Goal: Task Accomplishment & Management: Complete application form

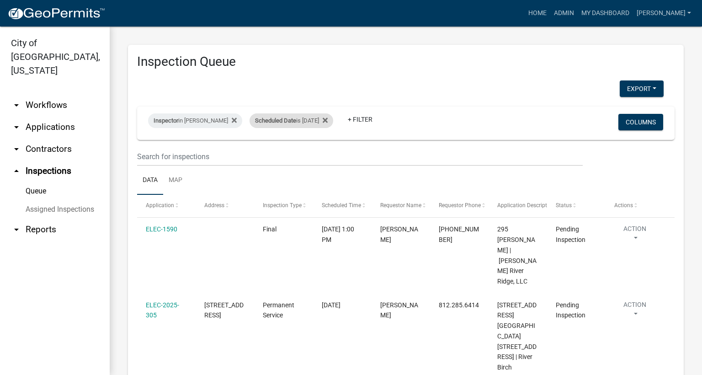
click at [322, 120] on div "Scheduled Date is [DATE]" at bounding box center [291, 120] width 84 height 15
click at [322, 156] on input "[DATE]" at bounding box center [296, 154] width 64 height 19
type input "[DATE]"
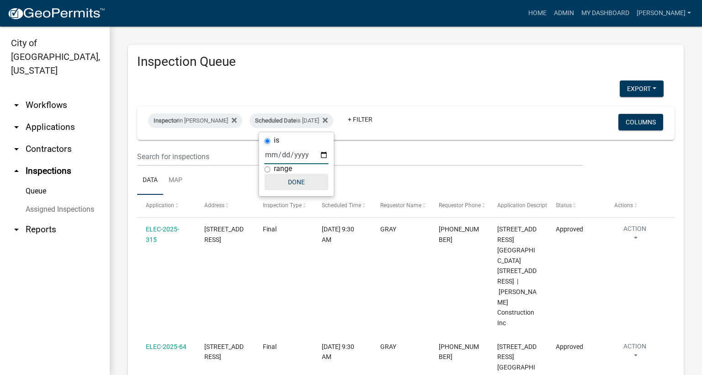
click at [301, 183] on button "Done" at bounding box center [296, 182] width 64 height 16
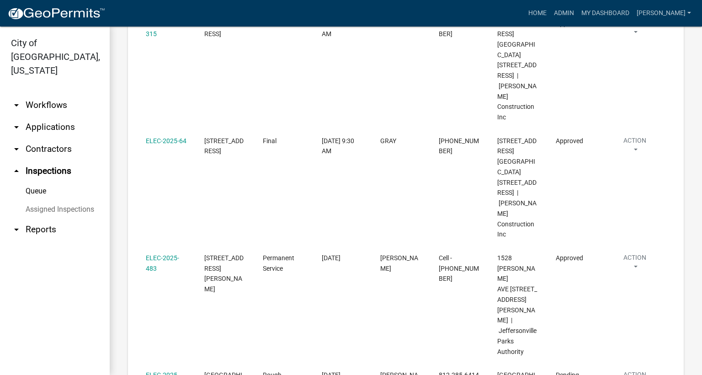
scroll to position [274, 0]
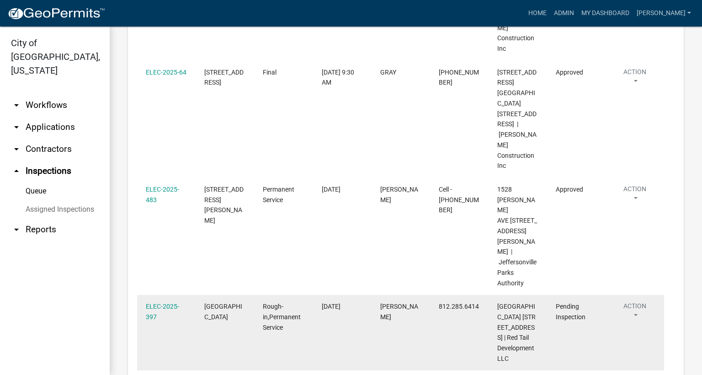
click at [636, 301] on button "Action" at bounding box center [634, 312] width 41 height 23
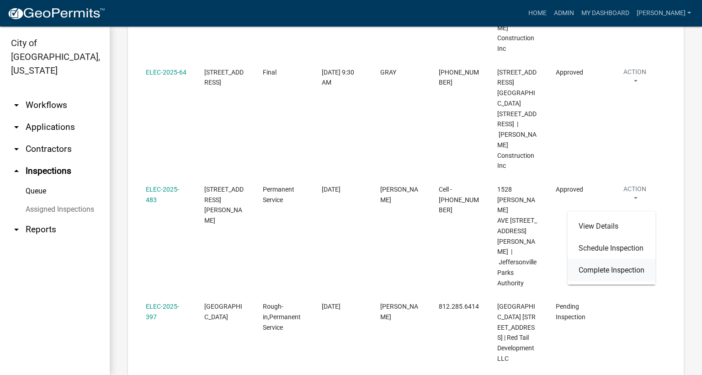
click at [620, 269] on link "Complete Inspection" at bounding box center [611, 270] width 88 height 22
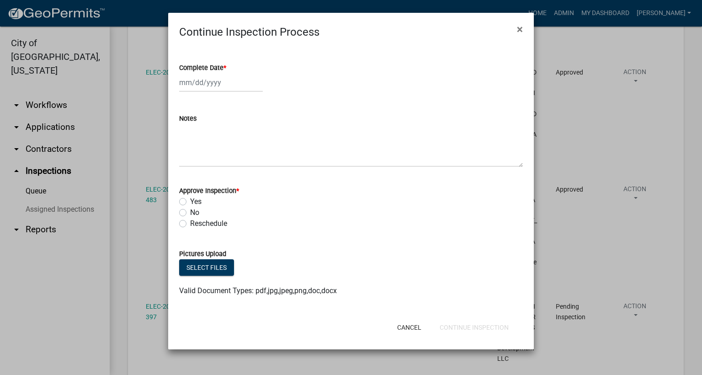
click at [226, 66] on span "*" at bounding box center [224, 68] width 3 height 8
click at [226, 73] on input "Complete Date *" at bounding box center [221, 82] width 84 height 19
select select "9"
select select "2025"
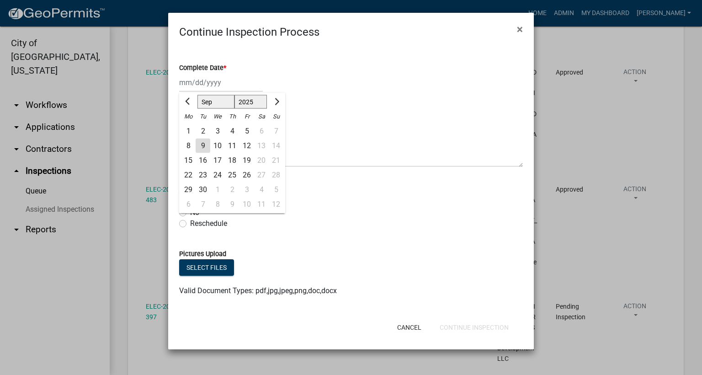
click at [205, 147] on div "9" at bounding box center [203, 145] width 15 height 15
type input "[DATE]"
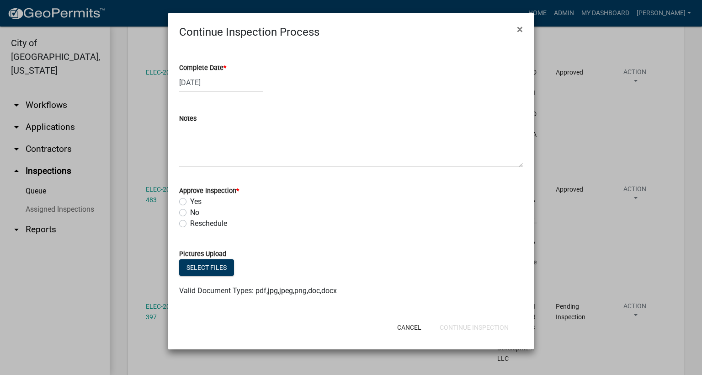
click at [190, 202] on label "Yes" at bounding box center [195, 201] width 11 height 11
click at [190, 202] on input "Yes" at bounding box center [193, 199] width 6 height 6
radio input "true"
click at [468, 324] on button "Continue Inspection" at bounding box center [474, 327] width 84 height 16
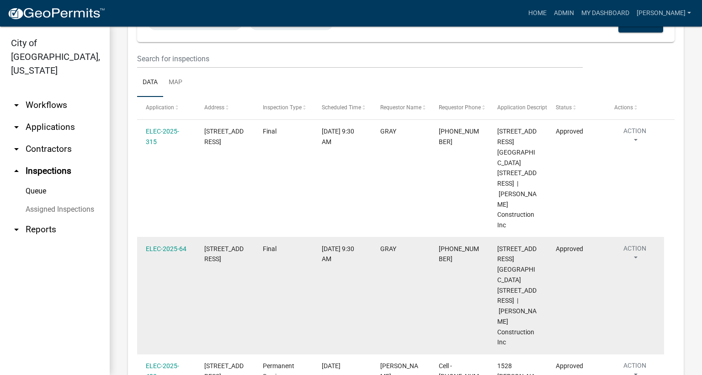
scroll to position [29, 0]
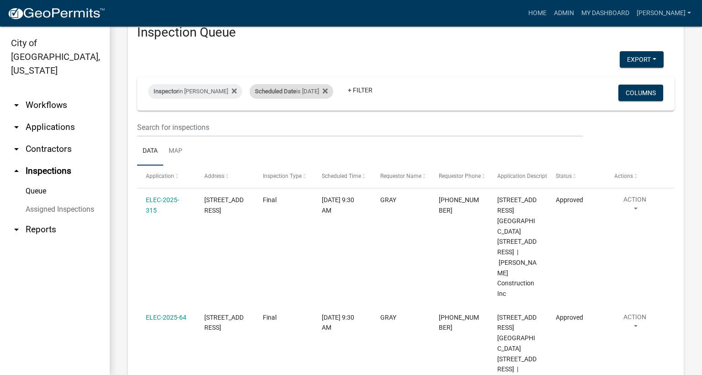
click at [320, 95] on div "Scheduled Date is [DATE]" at bounding box center [291, 91] width 84 height 15
click at [322, 127] on input "[DATE]" at bounding box center [296, 125] width 64 height 19
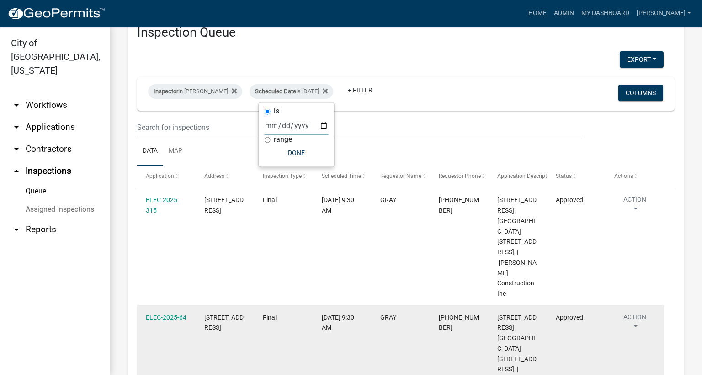
type input "[DATE]"
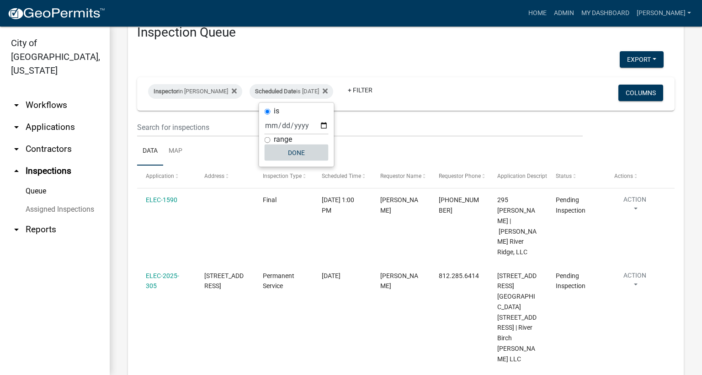
click at [302, 155] on button "Done" at bounding box center [296, 152] width 64 height 16
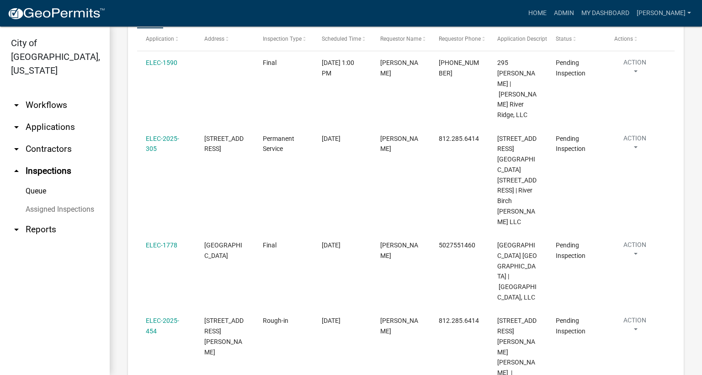
scroll to position [235, 0]
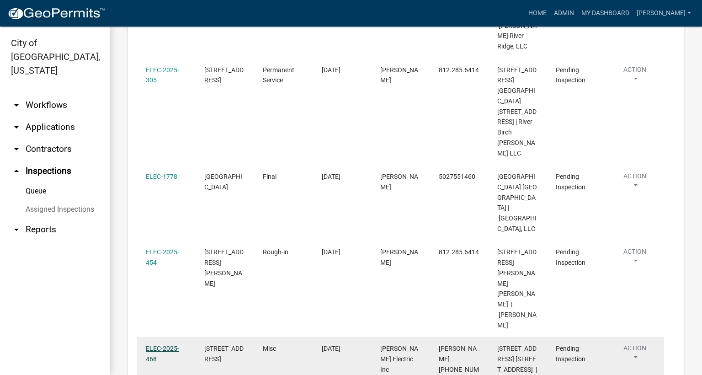
click at [168, 344] on link "ELEC-2025-468" at bounding box center [162, 353] width 33 height 18
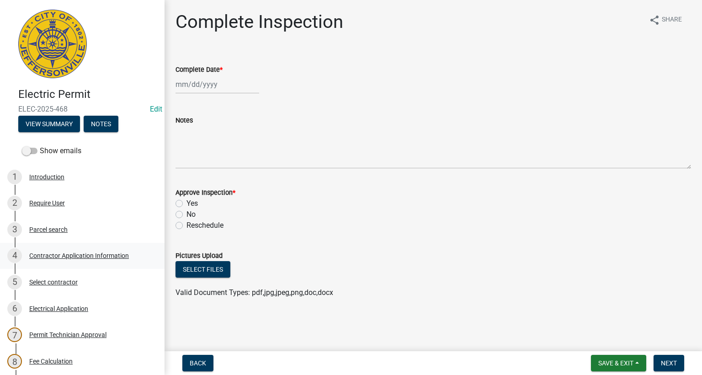
click at [85, 255] on div "Contractor Application Information" at bounding box center [79, 255] width 100 height 6
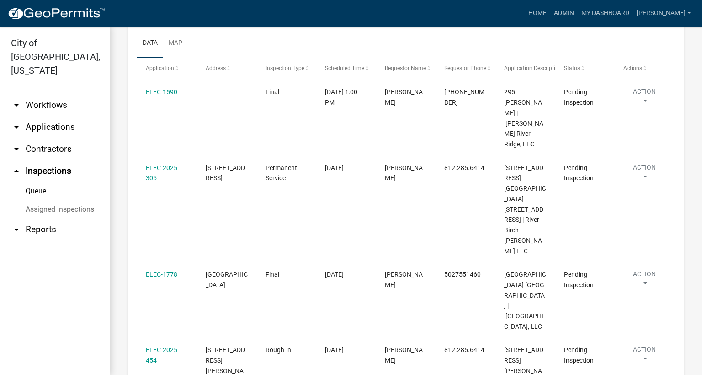
scroll to position [206, 0]
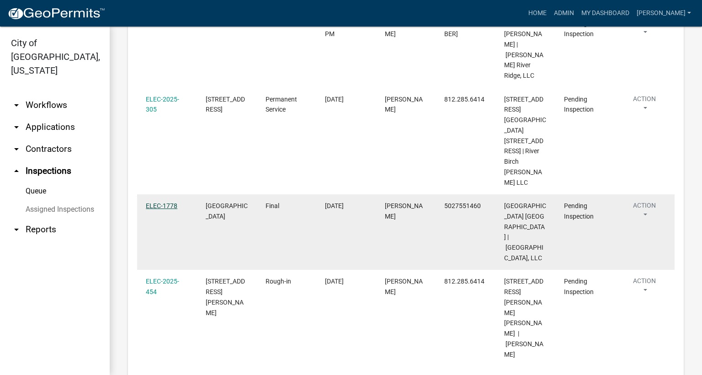
click at [158, 202] on link "ELEC-1778" at bounding box center [162, 205] width 32 height 7
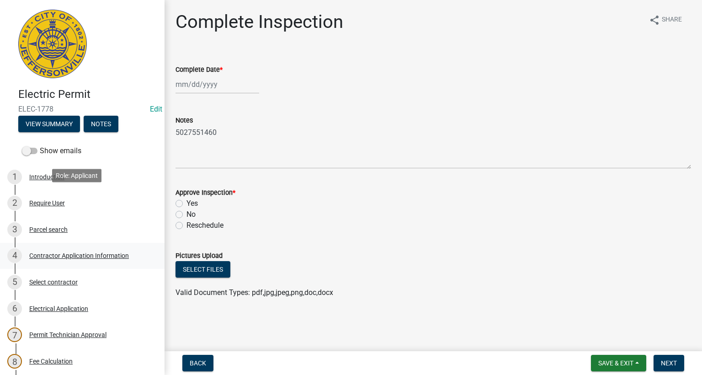
click at [84, 252] on div "Contractor Application Information" at bounding box center [79, 255] width 100 height 6
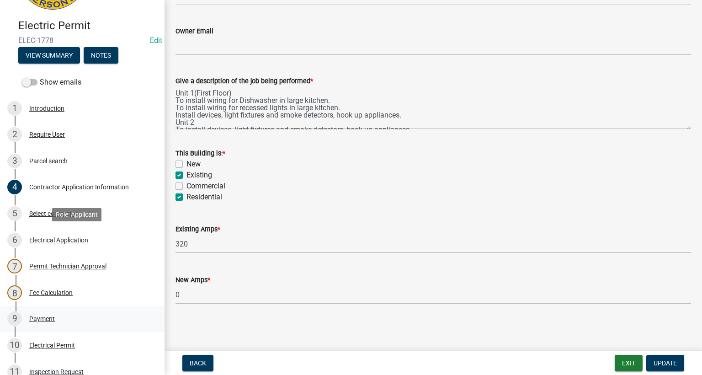
scroll to position [137, 0]
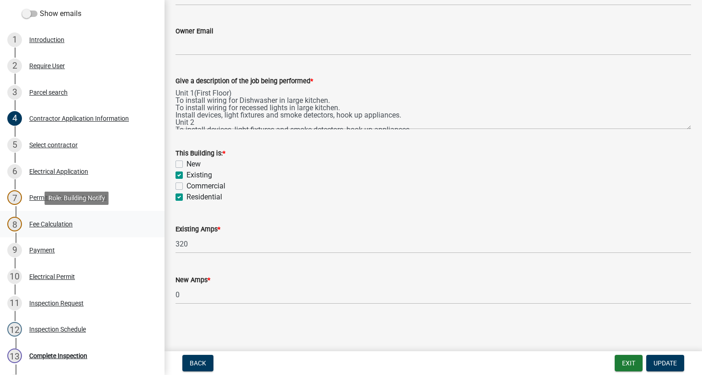
click at [47, 228] on div "8 Fee Calculation" at bounding box center [78, 224] width 143 height 15
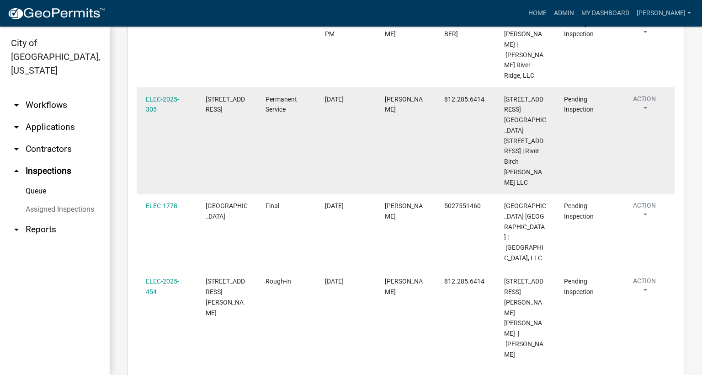
scroll to position [231, 0]
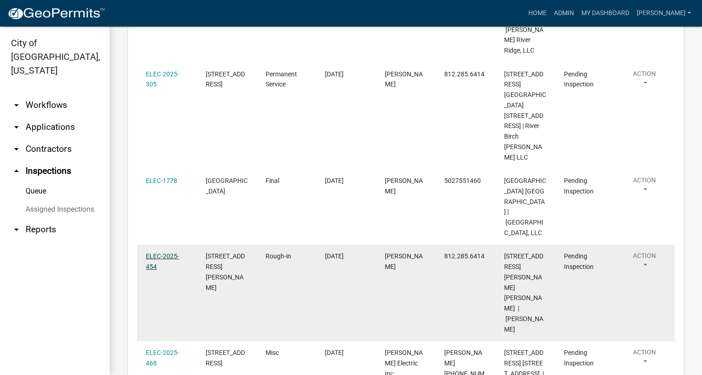
click at [170, 252] on link "ELEC-2025-454" at bounding box center [162, 261] width 33 height 18
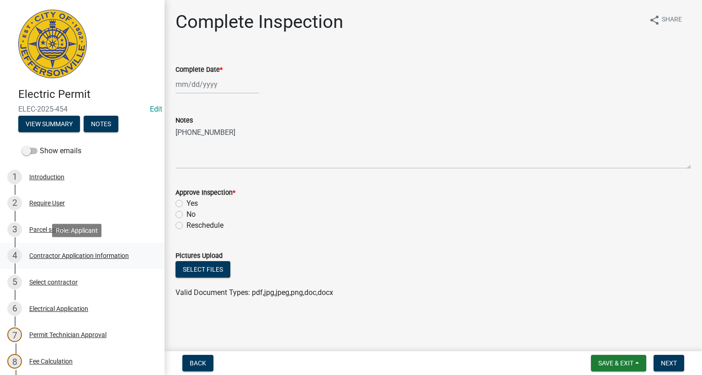
click at [96, 254] on div "Contractor Application Information" at bounding box center [79, 255] width 100 height 6
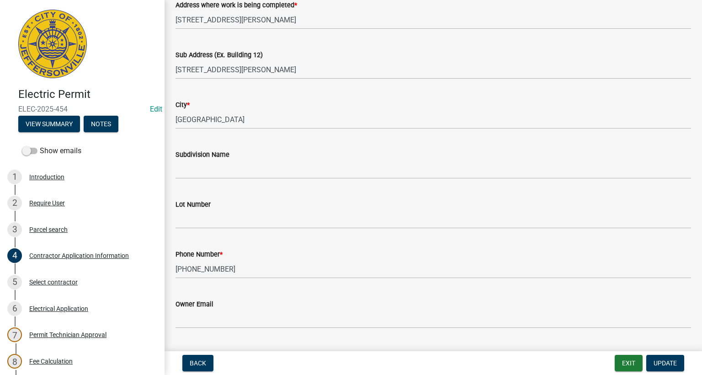
scroll to position [274, 0]
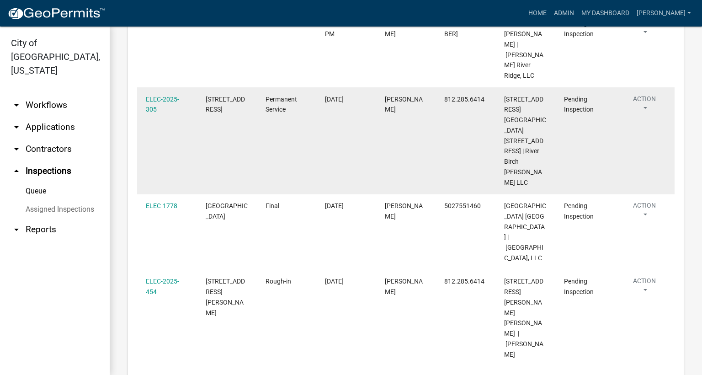
scroll to position [231, 0]
